Goal: Information Seeking & Learning: Learn about a topic

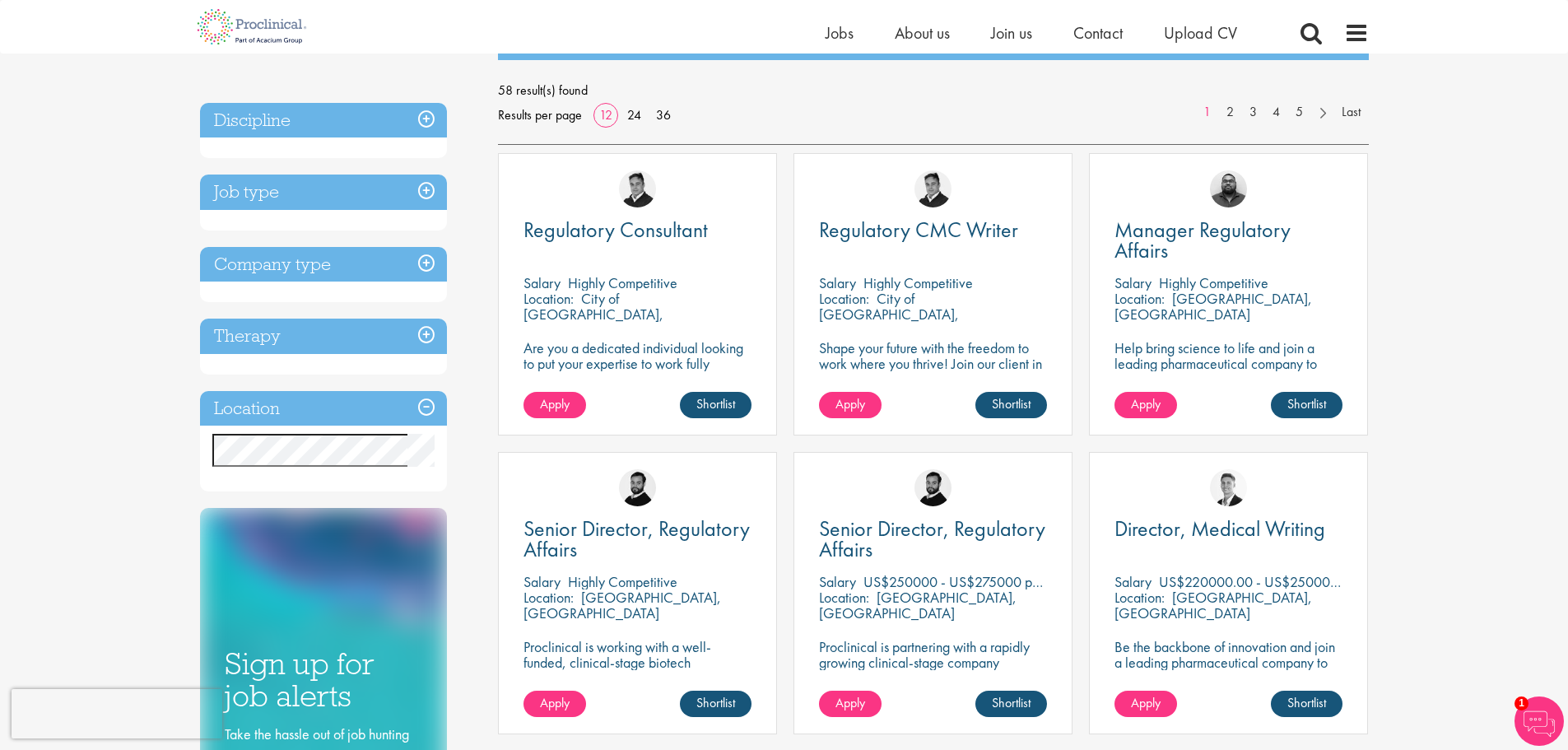
scroll to position [247, 0]
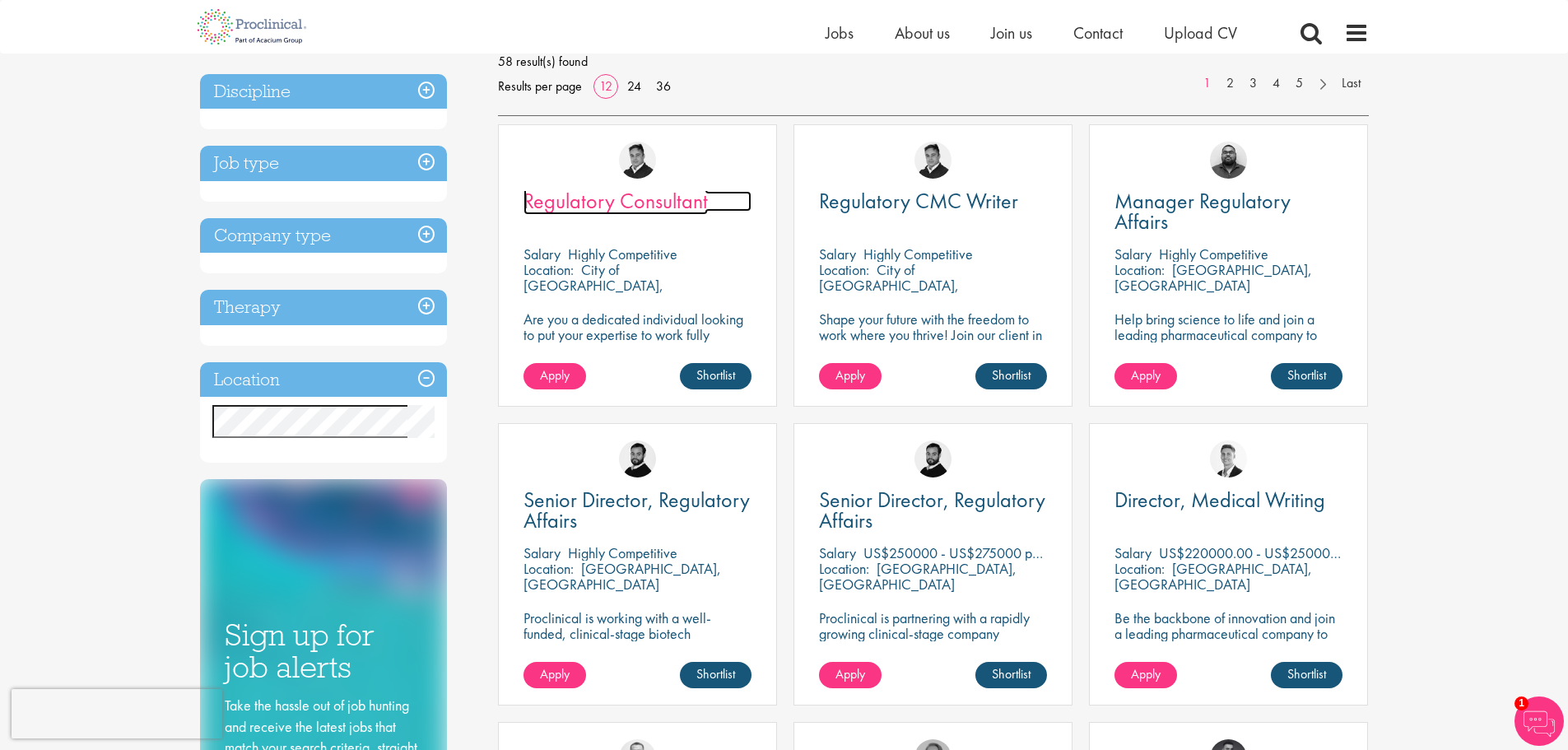
click at [627, 202] on span "Regulatory Consultant" at bounding box center [615, 200] width 184 height 28
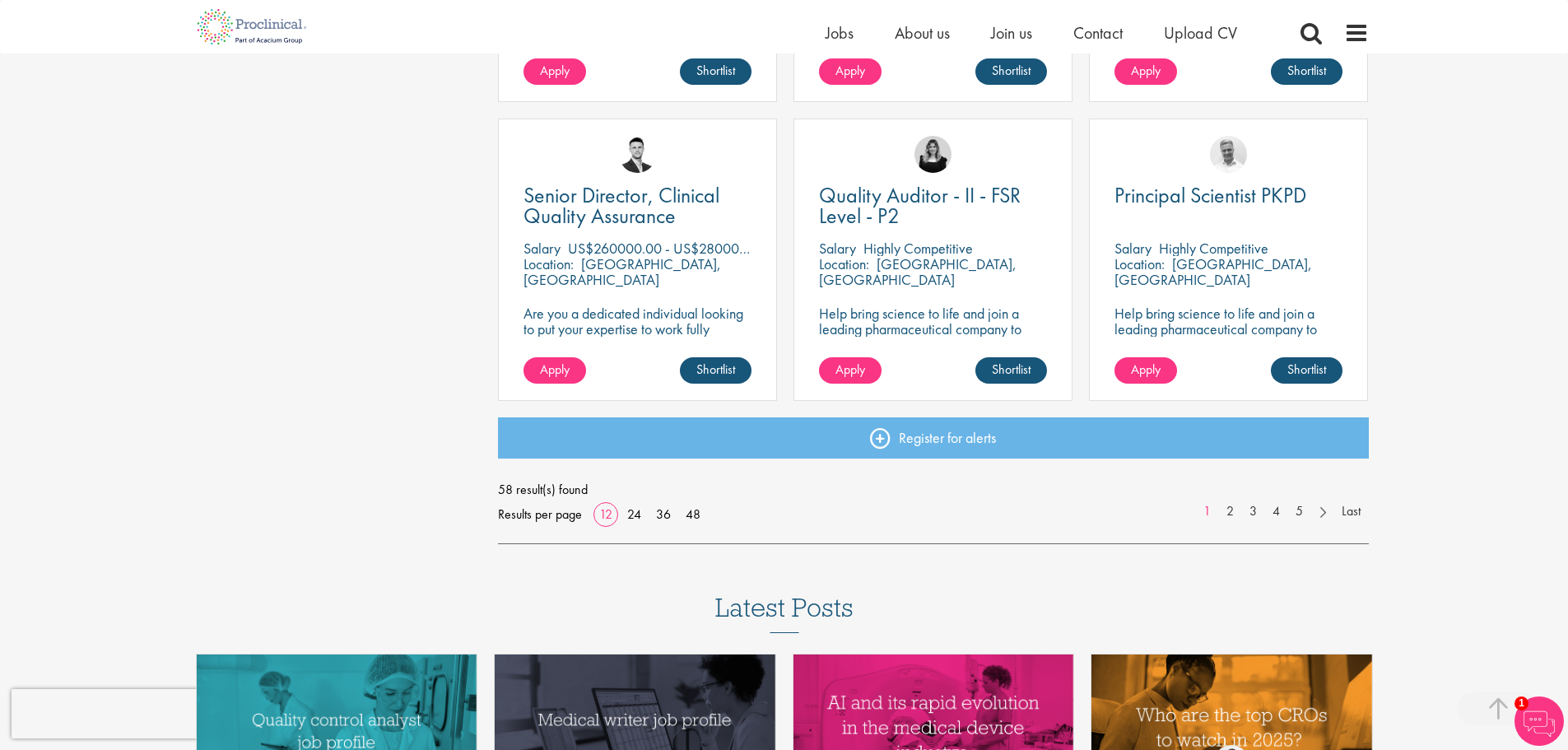
scroll to position [1155, 0]
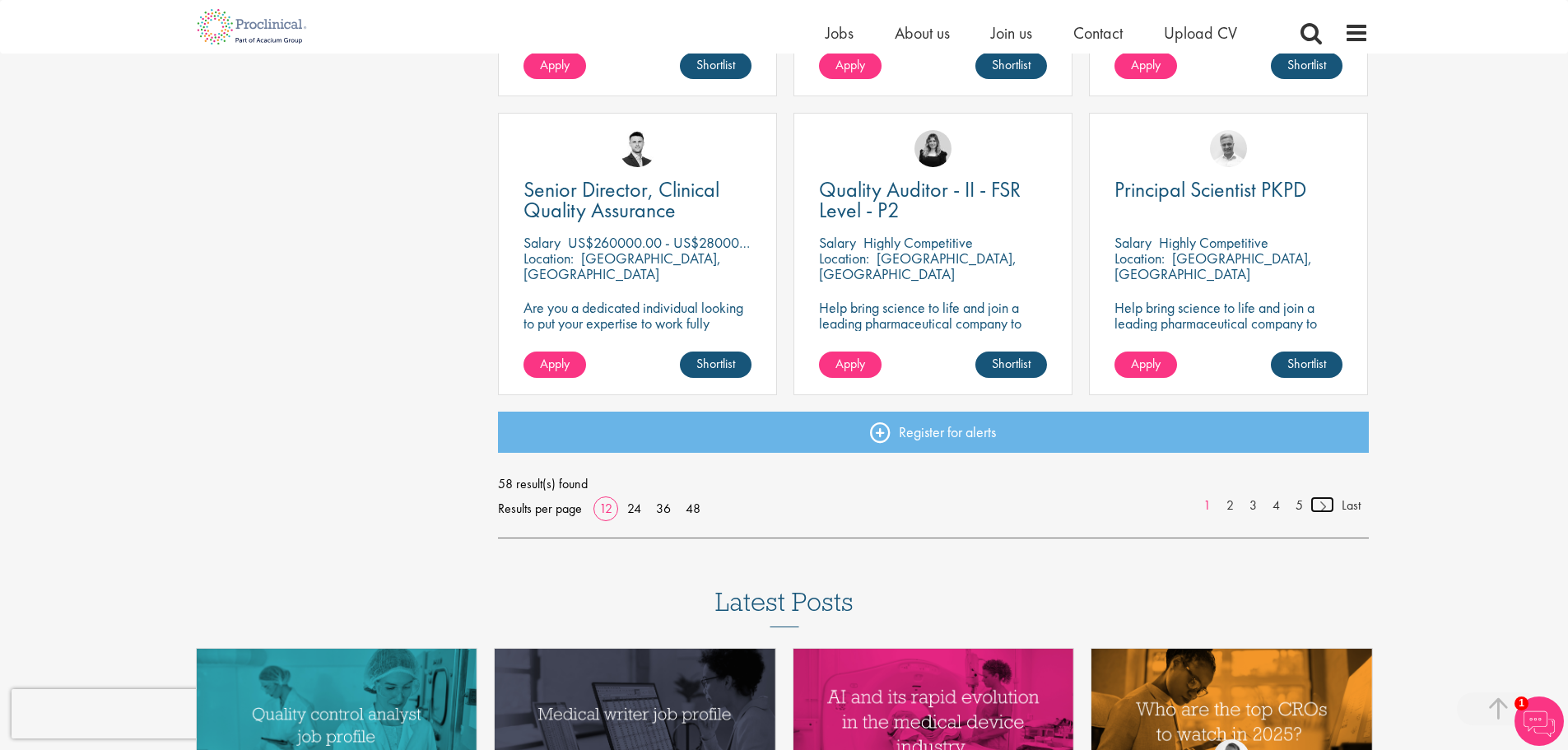
click at [1322, 503] on link at bounding box center [1322, 504] width 24 height 16
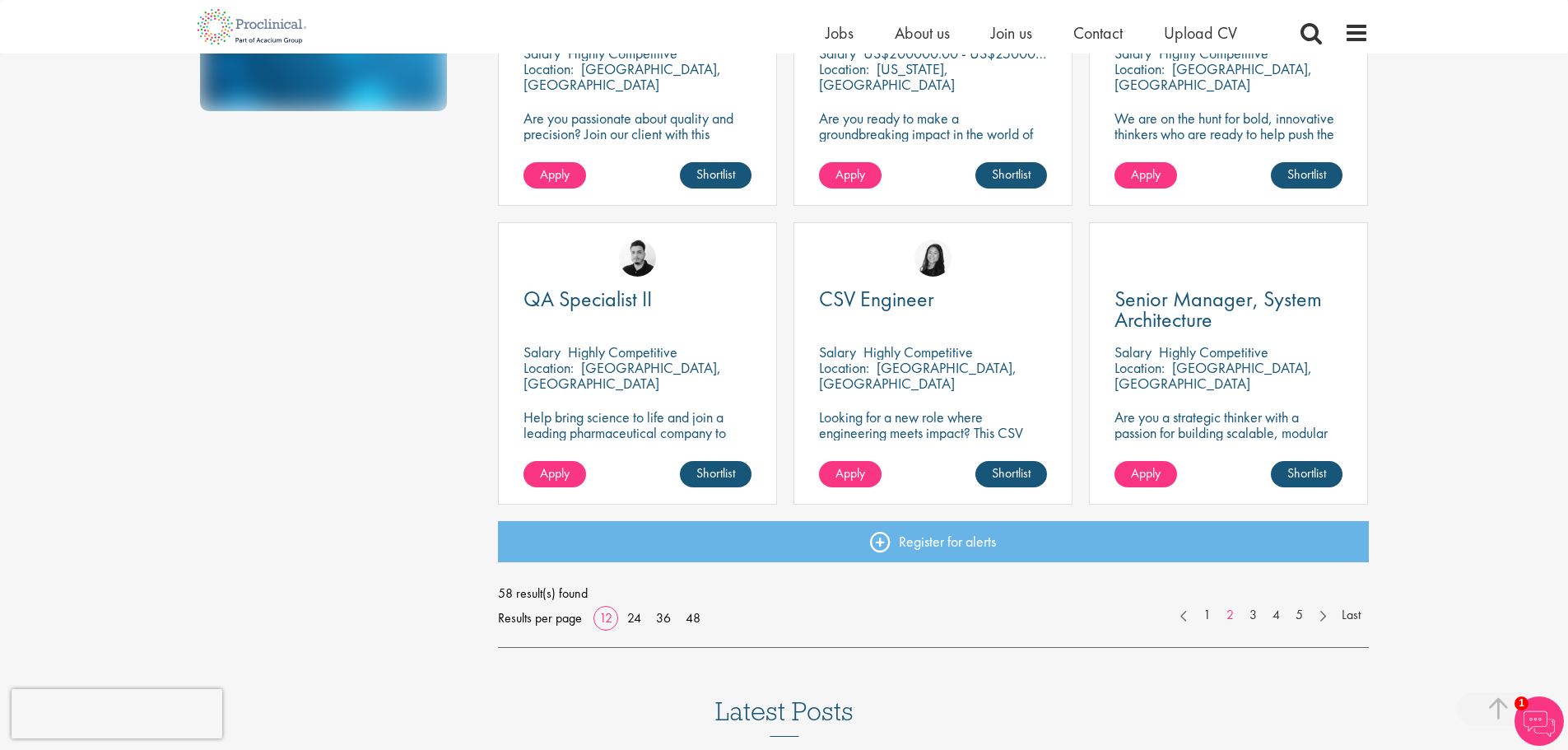
scroll to position [1070, 0]
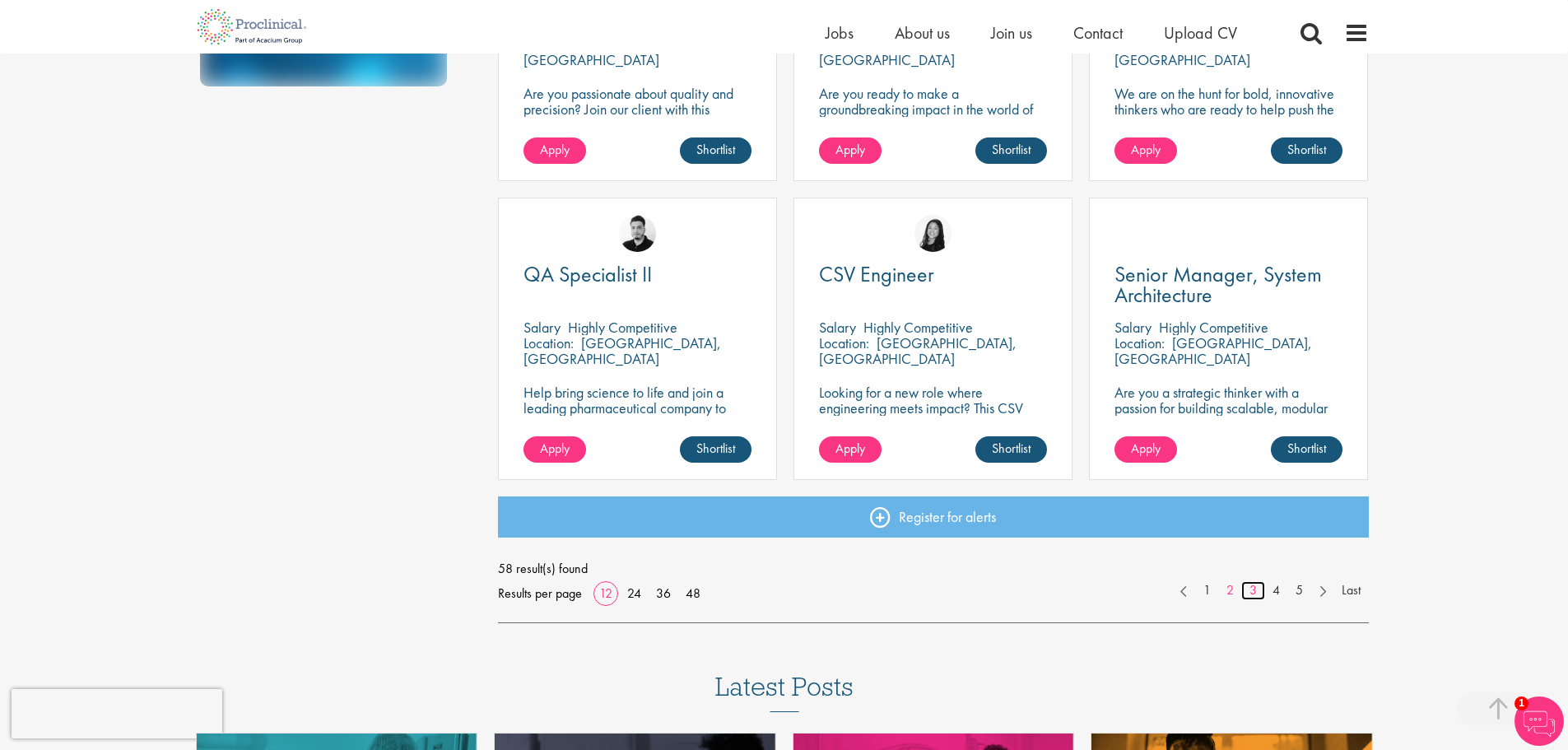
click at [1249, 593] on link "3" at bounding box center [1254, 591] width 24 height 19
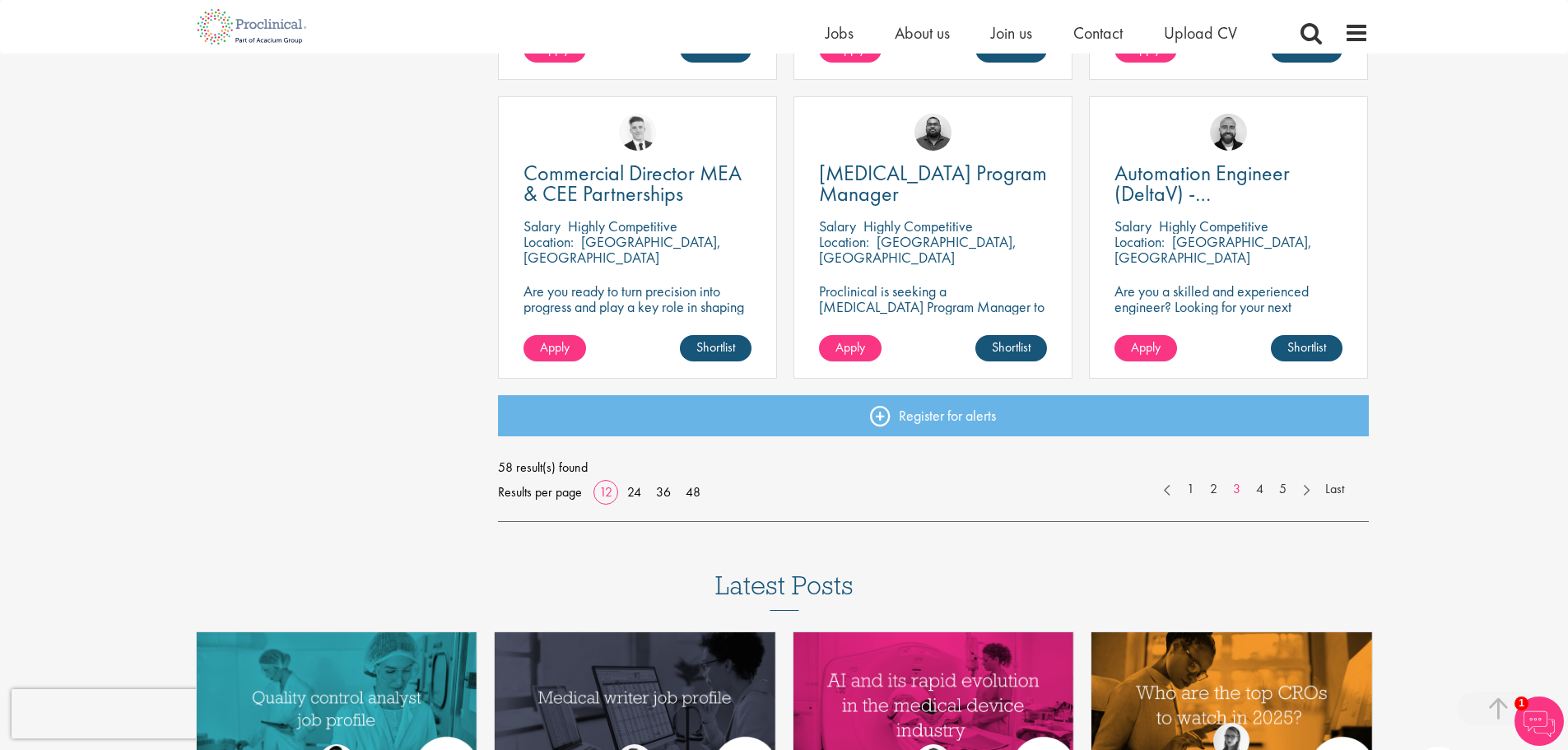
scroll to position [1235, 0]
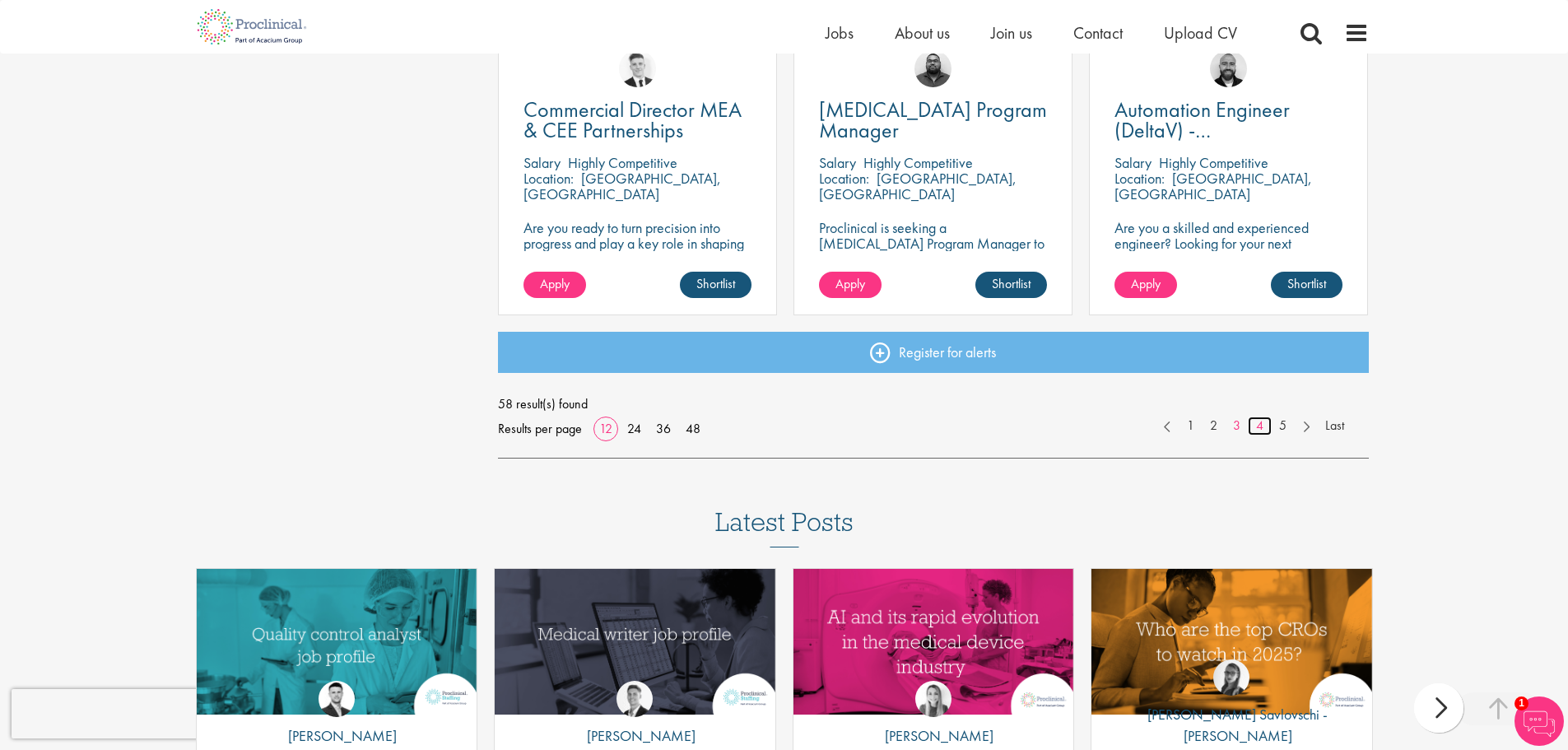
click at [1264, 424] on link "4" at bounding box center [1260, 426] width 24 height 19
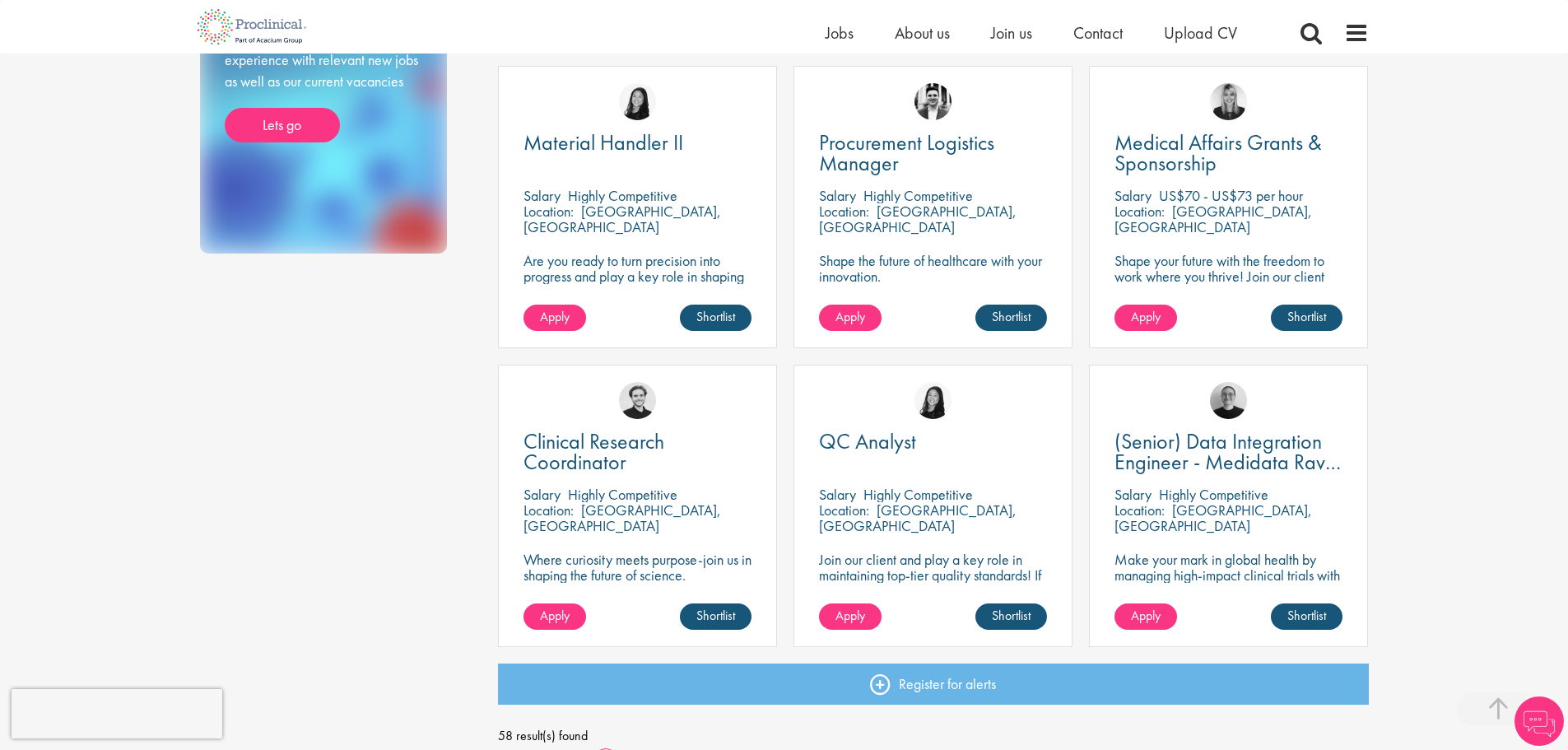
scroll to position [988, 0]
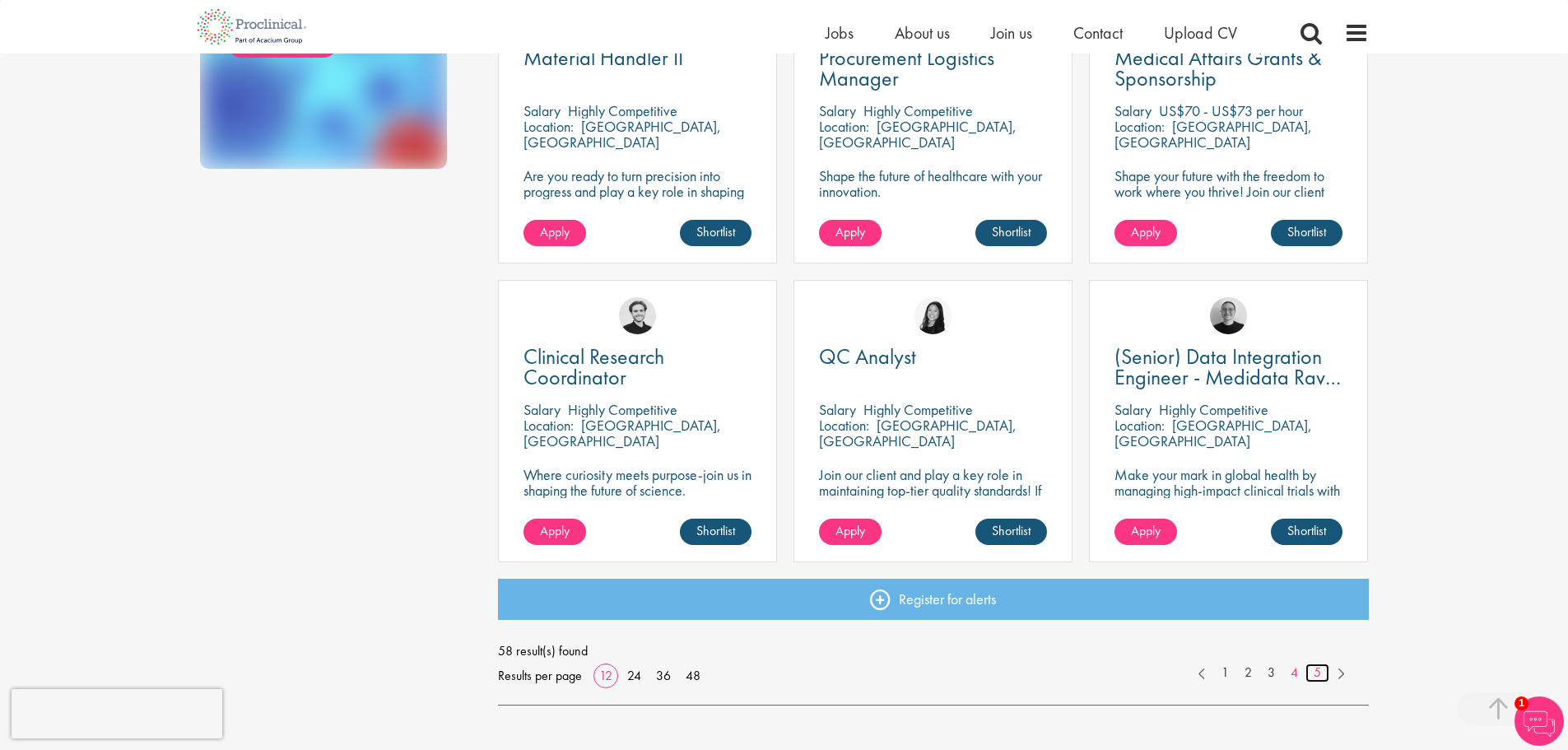
click at [1314, 674] on link "5" at bounding box center [1318, 673] width 24 height 19
